Goal: Information Seeking & Learning: Learn about a topic

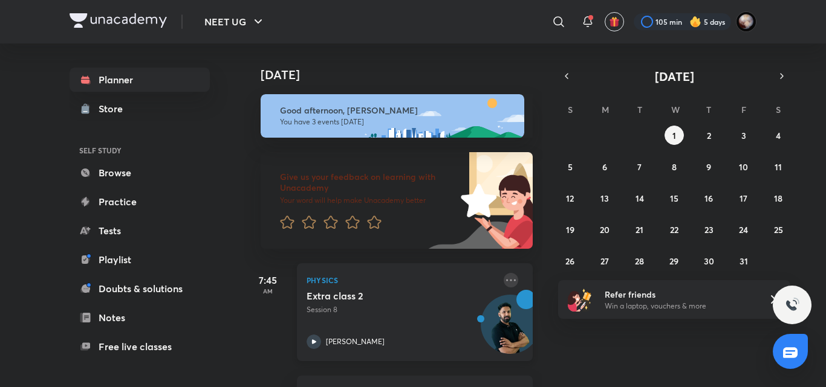
click at [503, 279] on icon at bounding box center [510, 280] width 15 height 15
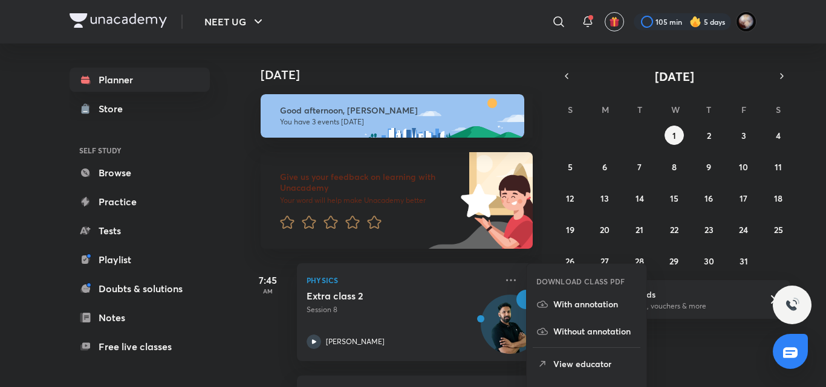
click at [589, 366] on p "View educator" at bounding box center [594, 364] width 83 height 13
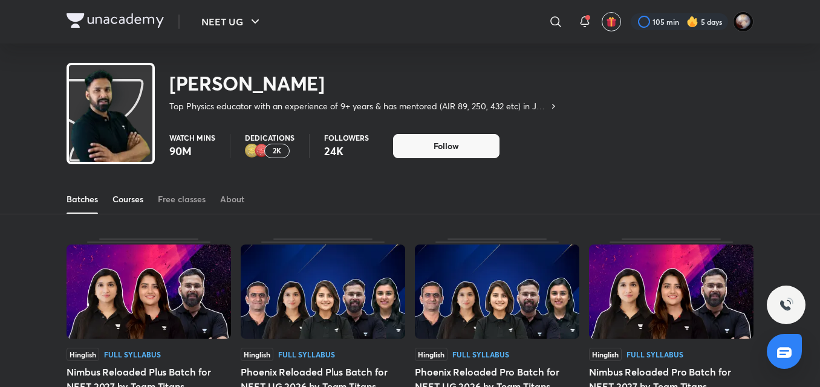
click at [127, 198] on div "Courses" at bounding box center [127, 199] width 31 height 12
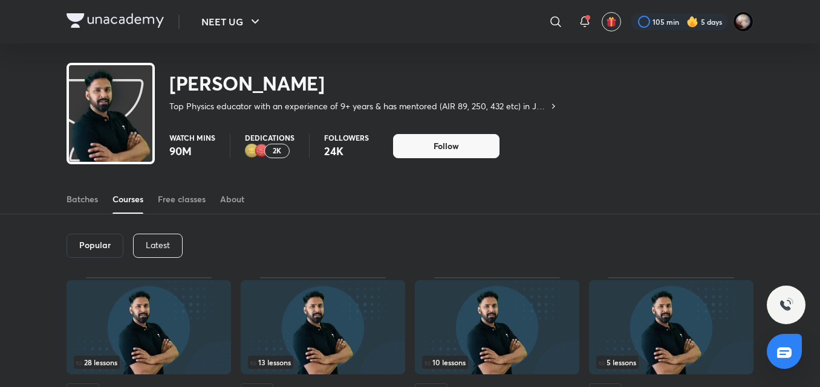
click at [151, 246] on p "Latest" at bounding box center [158, 246] width 24 height 10
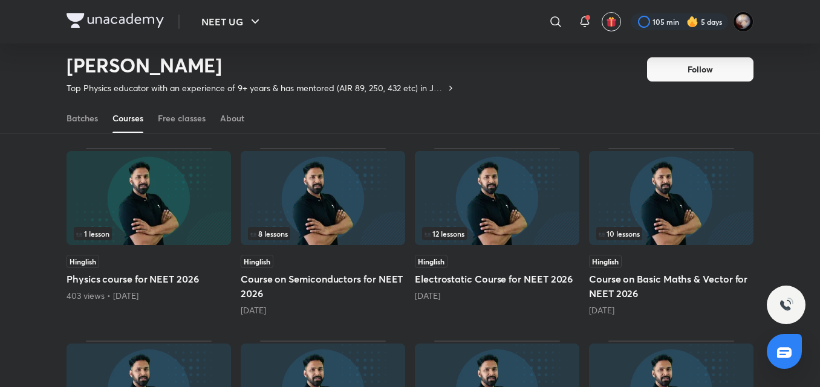
scroll to position [262, 0]
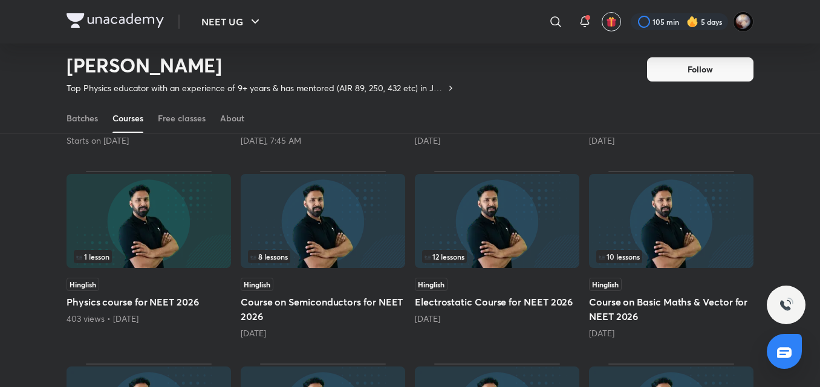
click at [336, 328] on div "[DATE]" at bounding box center [323, 334] width 164 height 12
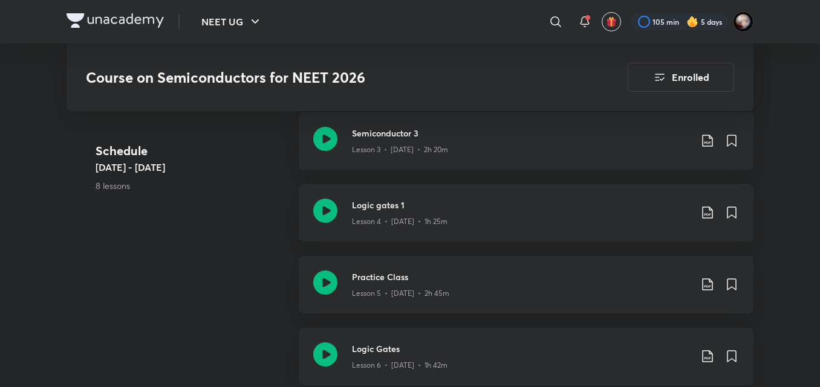
scroll to position [864, 0]
click at [328, 282] on icon at bounding box center [325, 282] width 24 height 24
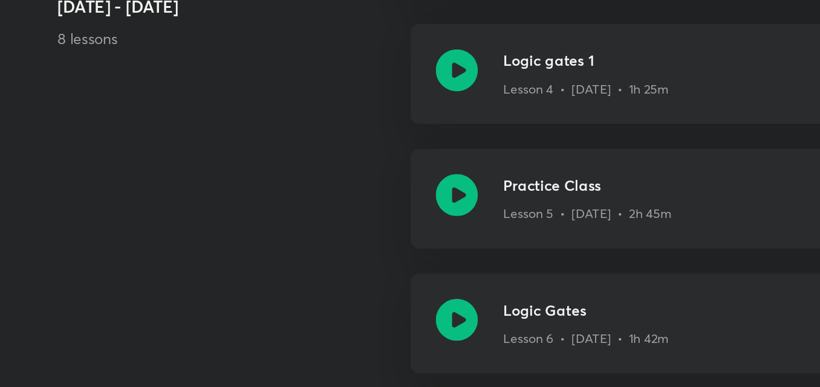
scroll to position [868, 0]
